Goal: Navigation & Orientation: Find specific page/section

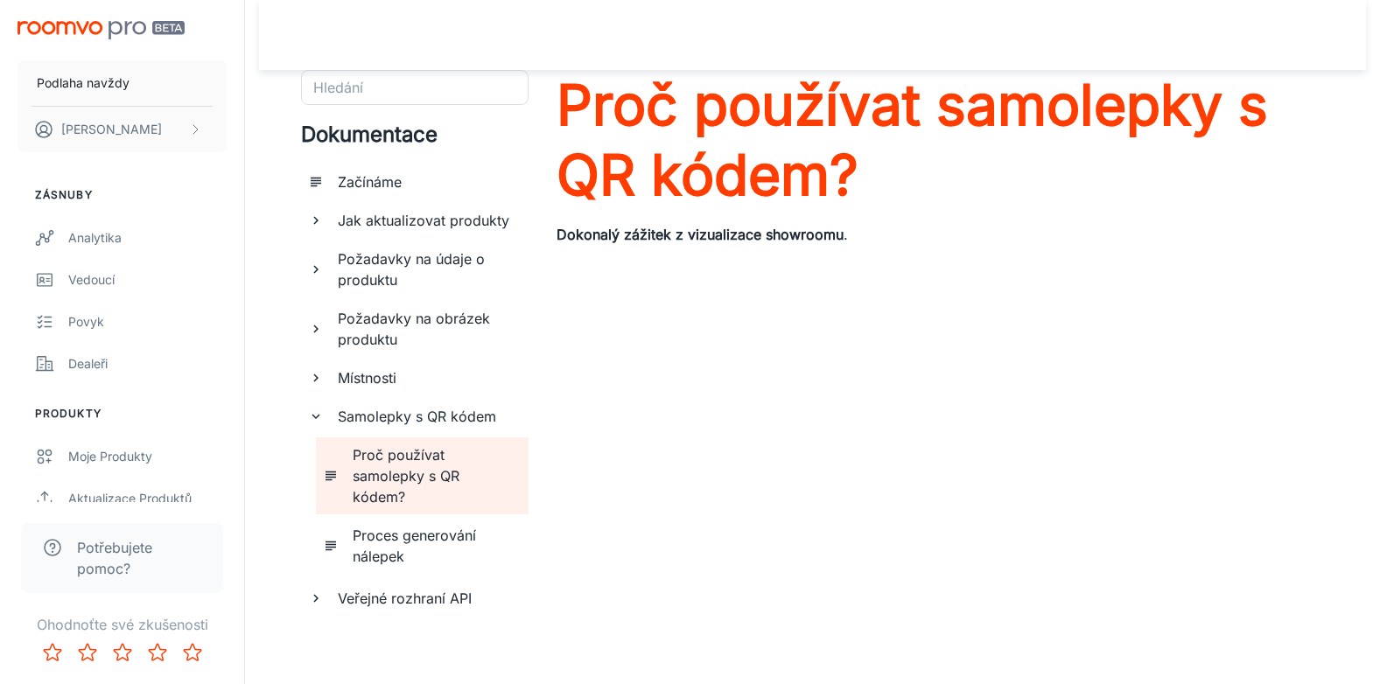
scroll to position [160, 0]
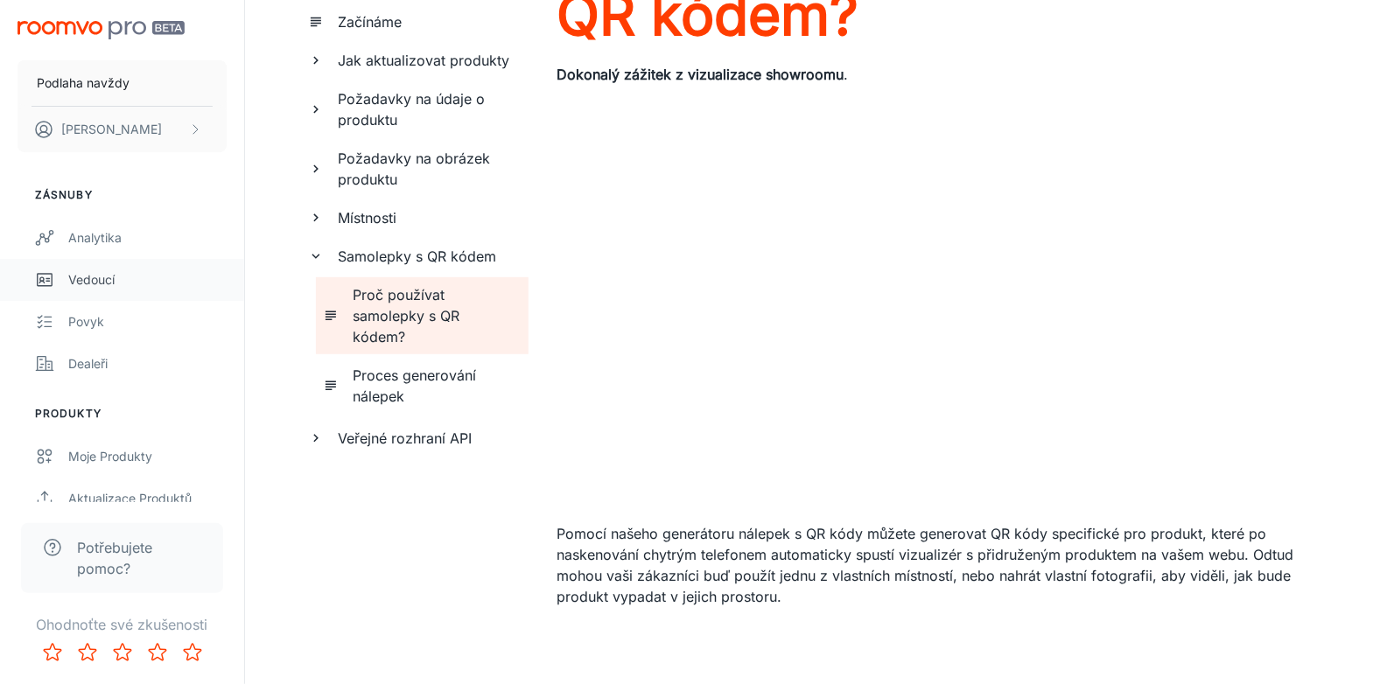
click at [92, 259] on link "Vedoucí" at bounding box center [122, 280] width 244 height 42
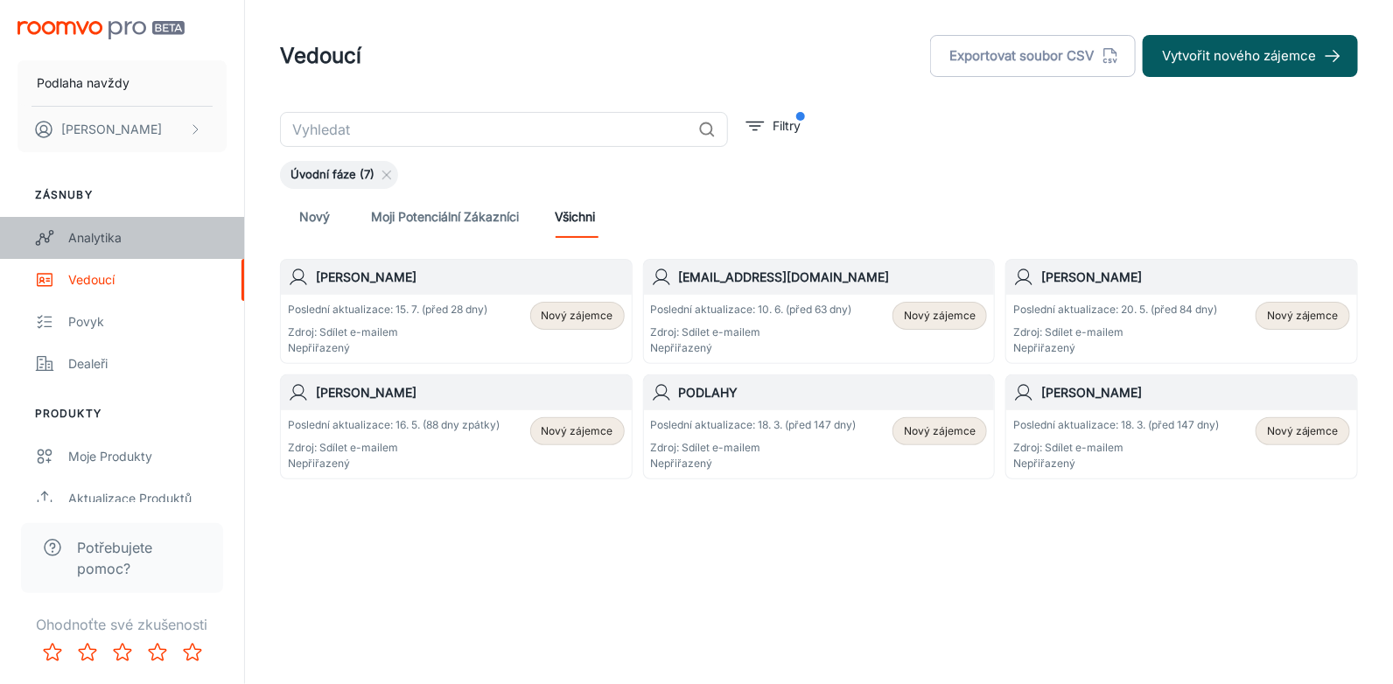
click at [118, 233] on div "Analytika" at bounding box center [147, 237] width 158 height 19
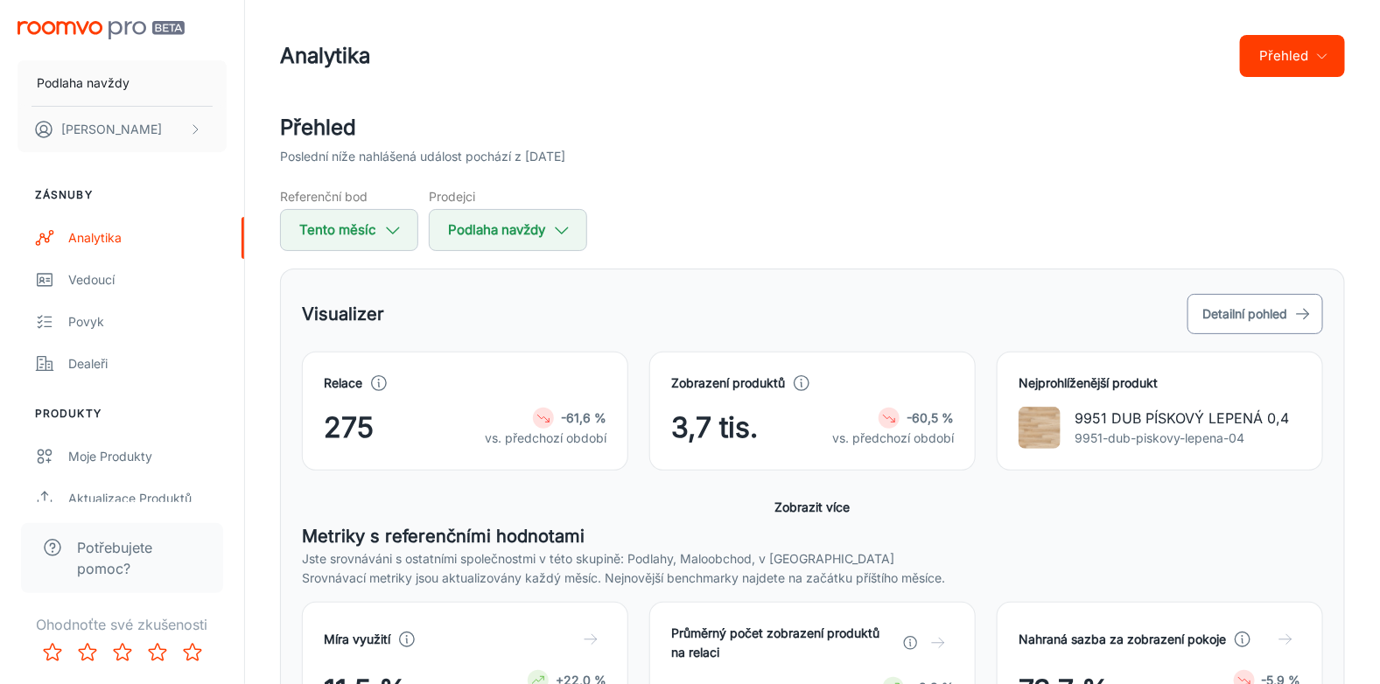
click at [1289, 309] on button "Detailní pohled" at bounding box center [1255, 314] width 136 height 40
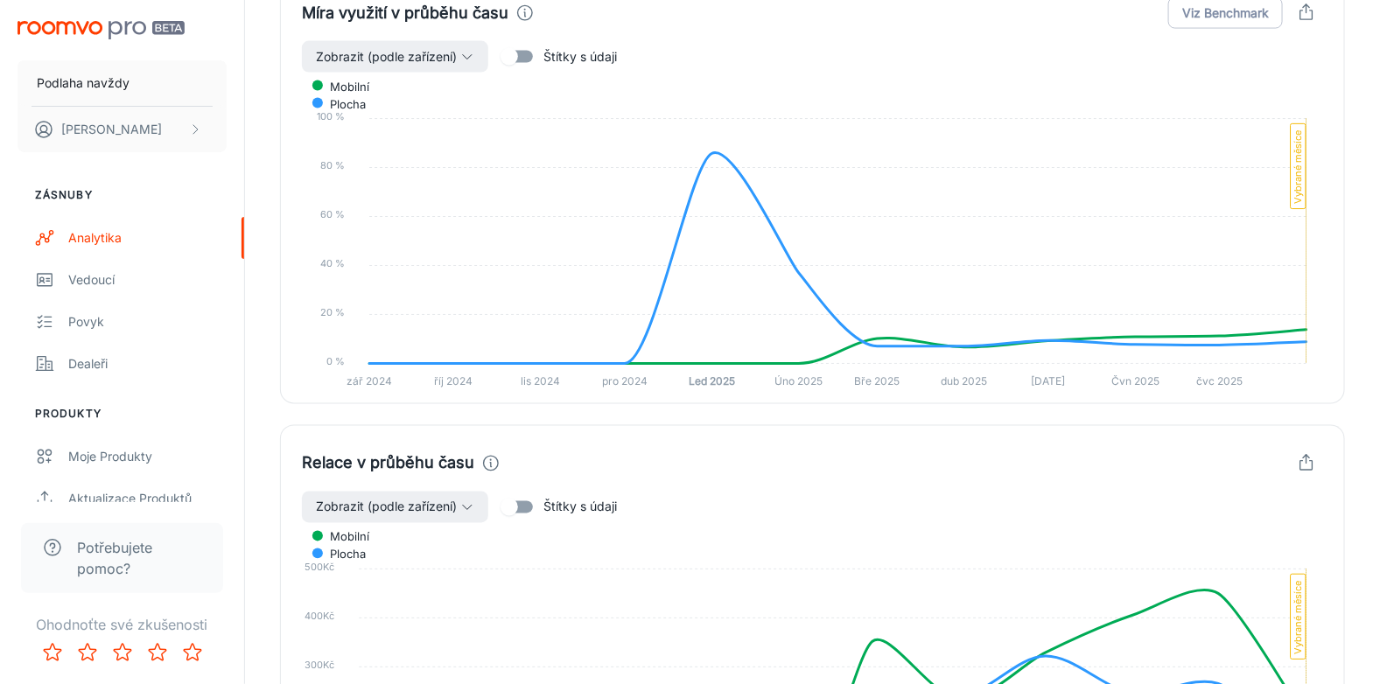
scroll to position [1171, 0]
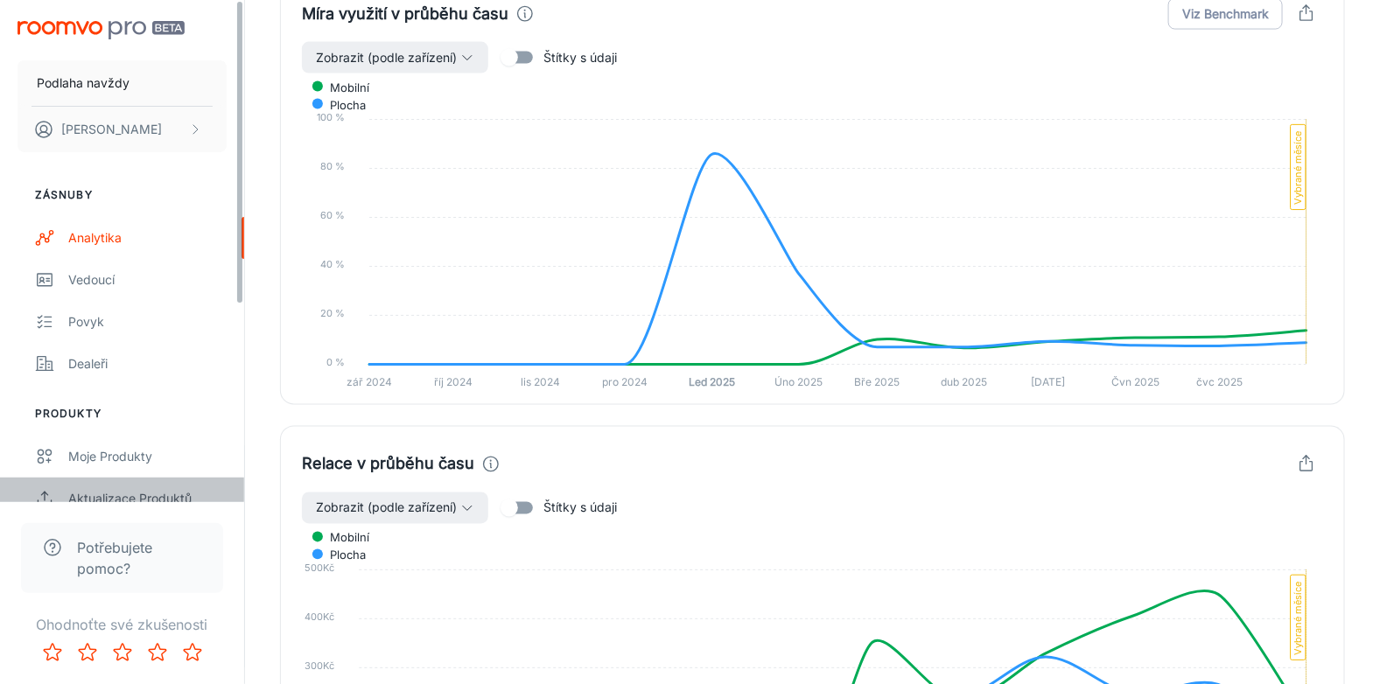
click at [168, 501] on div "Aktualizace produktů" at bounding box center [147, 498] width 158 height 19
